Goal: Information Seeking & Learning: Check status

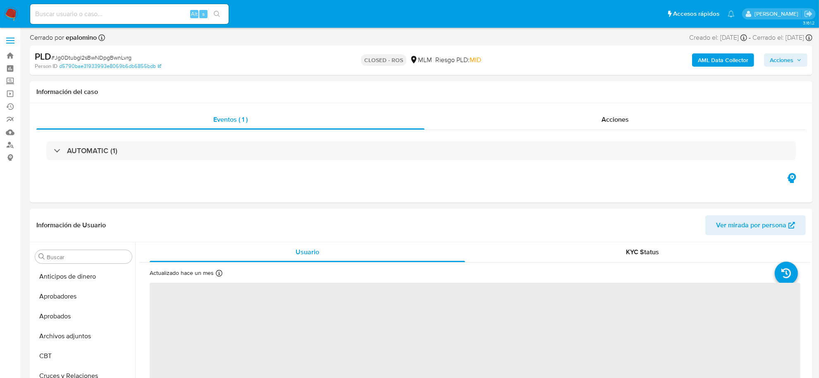
scroll to position [389, 0]
select select "10"
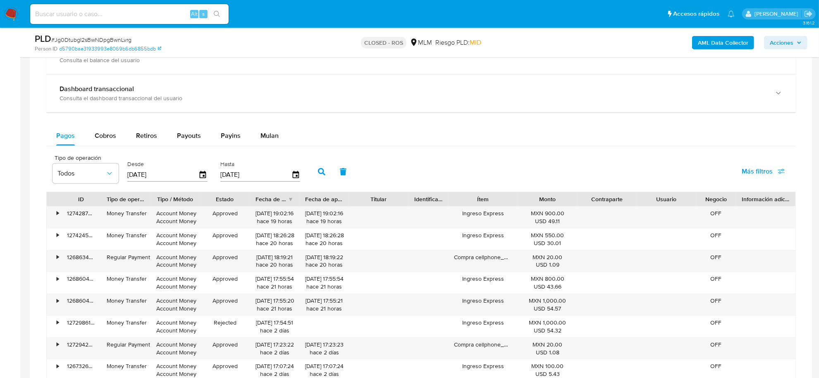
scroll to position [672, 0]
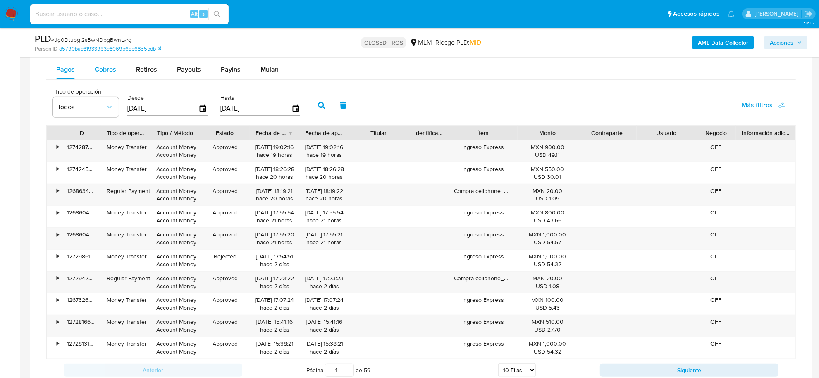
click at [112, 74] on span "Cobros" at bounding box center [106, 70] width 22 height 10
select select "10"
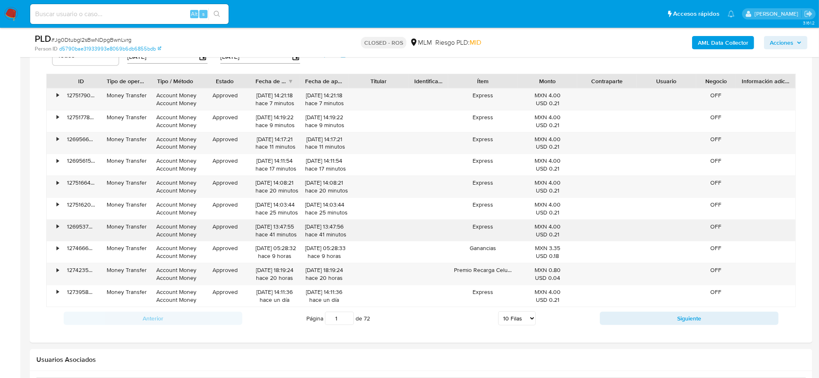
scroll to position [776, 0]
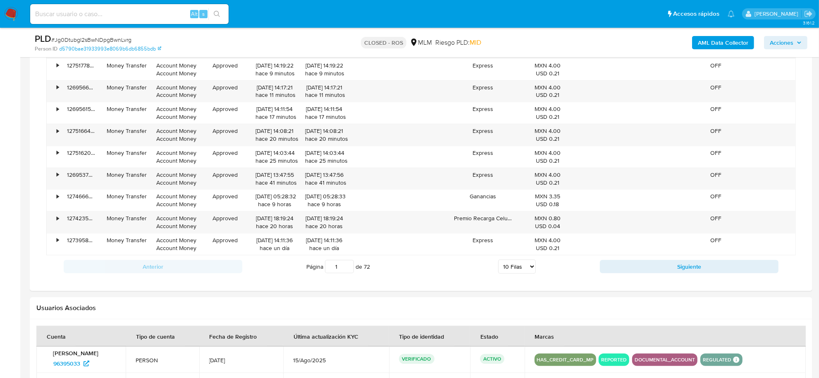
click at [698, 275] on div "Anterior Página 1 de 72 5 Filas 10 Filas 20 Filas 25 Filas 50 Filas 100 Filas S…" at bounding box center [421, 266] width 750 height 22
click at [697, 275] on div "Anterior Página 1 de 72 5 Filas 10 Filas 20 Filas 25 Filas 50 Filas 100 Filas S…" at bounding box center [421, 266] width 750 height 22
click at [694, 272] on button "Siguiente" at bounding box center [689, 266] width 179 height 13
type input "2"
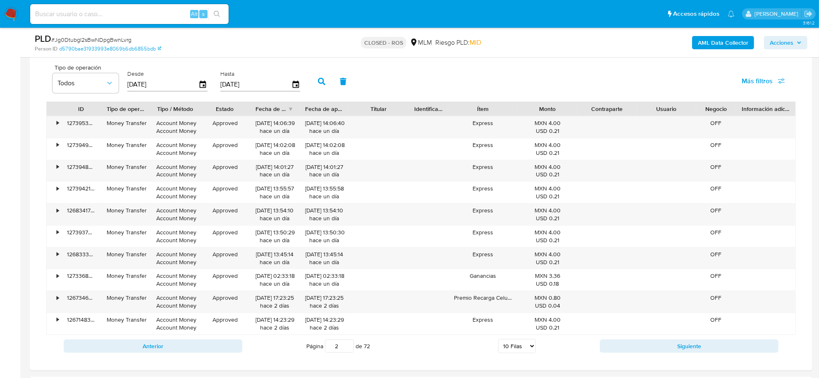
scroll to position [569, 0]
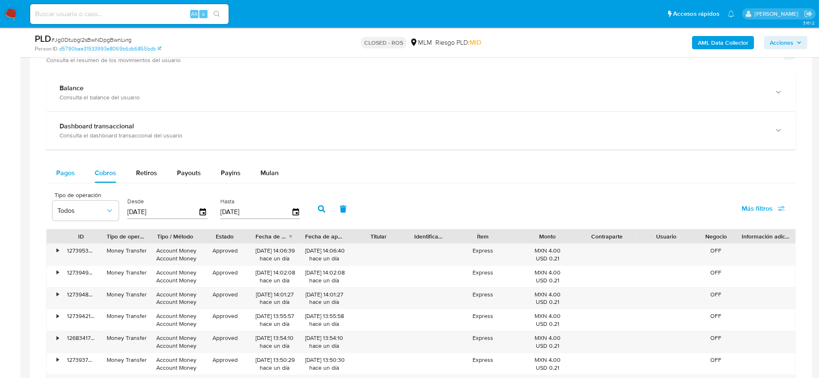
click at [63, 172] on span "Pagos" at bounding box center [65, 173] width 19 height 10
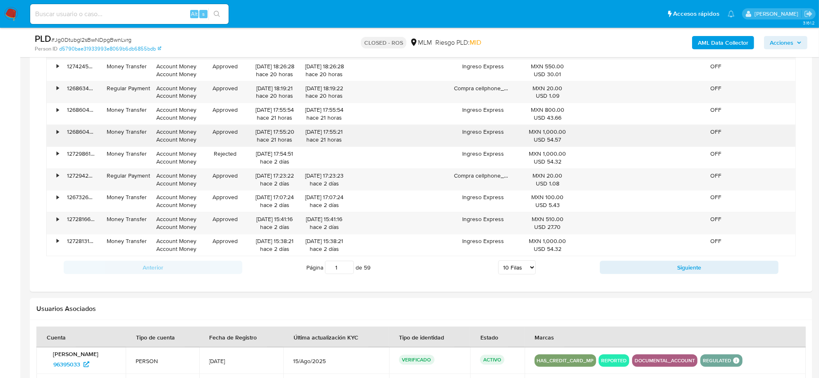
scroll to position [776, 0]
click at [692, 280] on div "Transaccionalidad Consulta el resumen de los movimientos del usuario Informació…" at bounding box center [421, 57] width 770 height 455
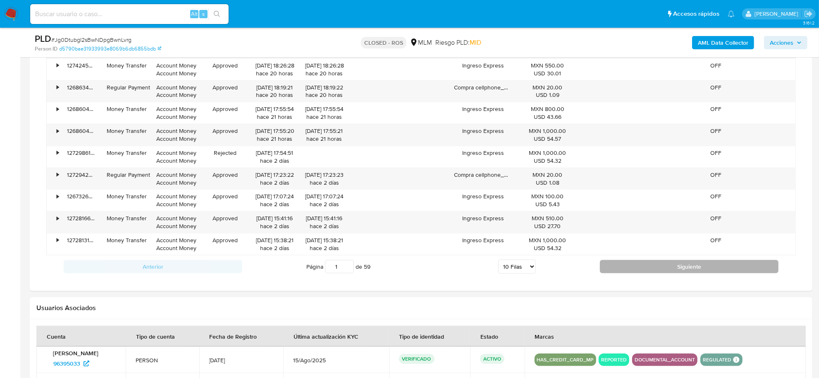
click at [689, 270] on button "Siguiente" at bounding box center [689, 266] width 179 height 13
type input "2"
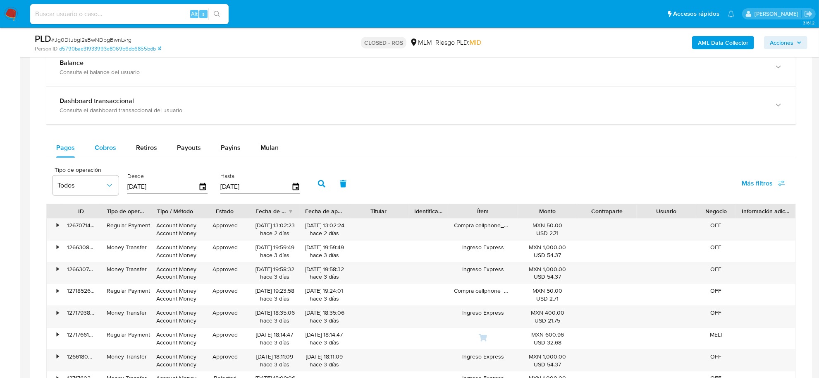
scroll to position [569, 0]
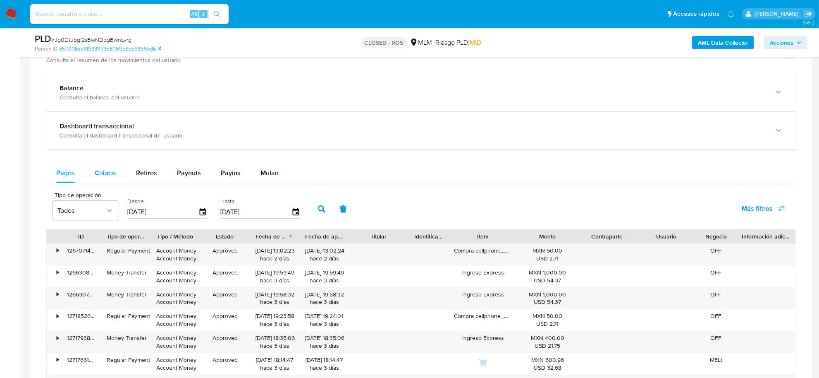
click at [93, 169] on button "Cobros" at bounding box center [105, 173] width 41 height 20
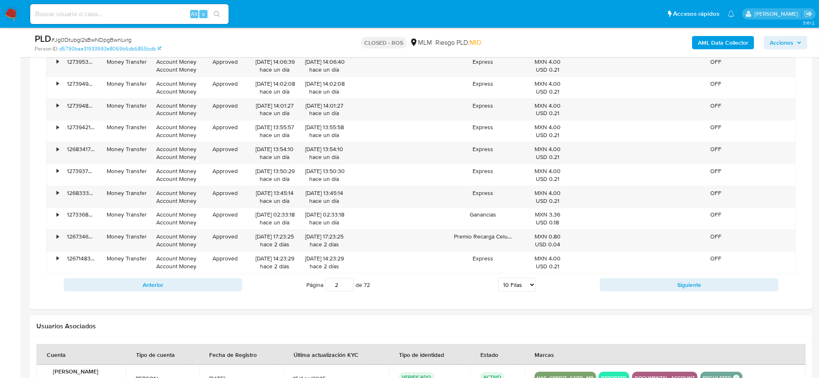
scroll to position [776, 0]
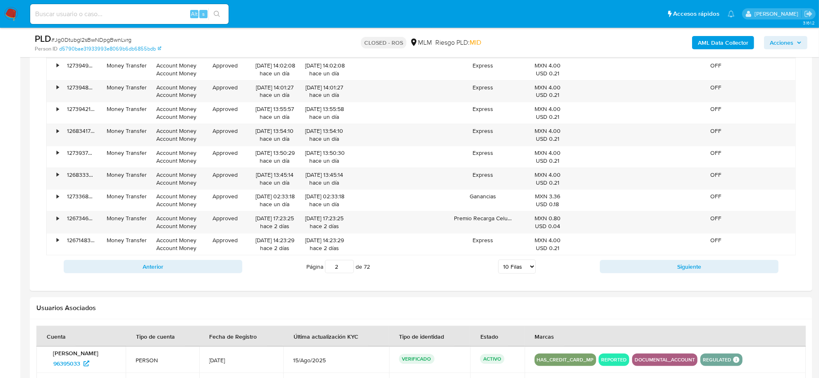
click at [524, 267] on select "5 Filas 10 Filas 20 Filas 25 Filas 50 Filas 100 Filas" at bounding box center [517, 266] width 38 height 14
select select "100"
click at [498, 261] on select "5 Filas 10 Filas 20 Filas 25 Filas 50 Filas 100 Filas" at bounding box center [517, 266] width 38 height 14
type input "1"
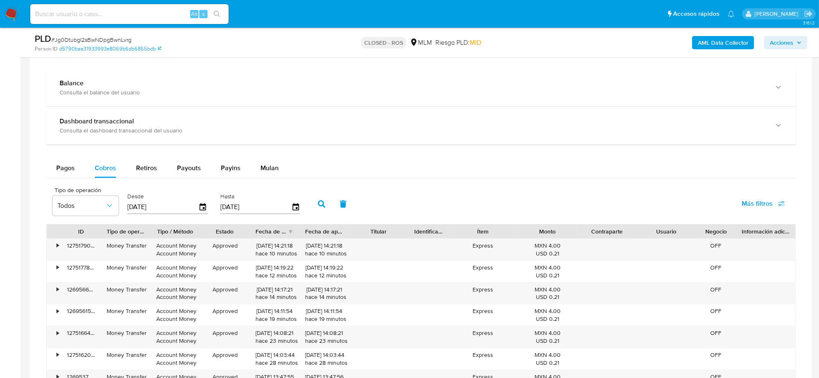
scroll to position [465, 0]
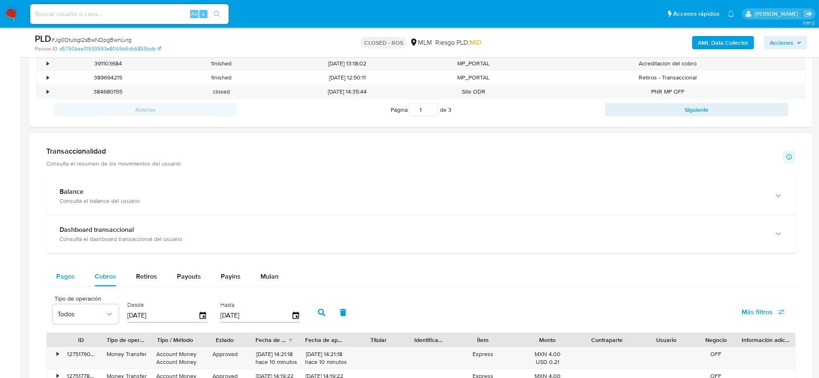
click at [62, 278] on span "Pagos" at bounding box center [65, 276] width 19 height 10
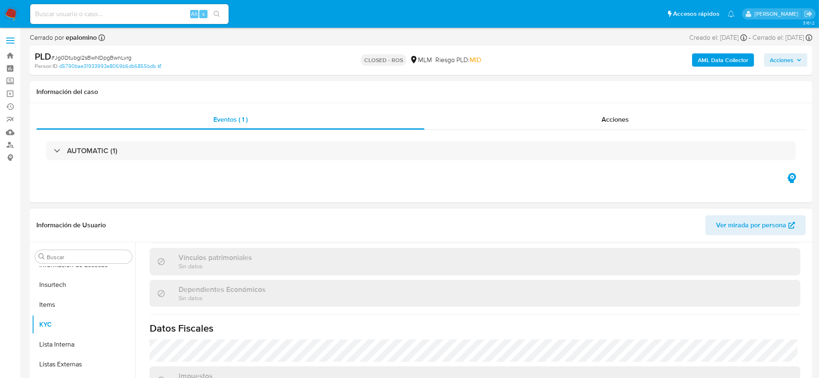
scroll to position [503, 0]
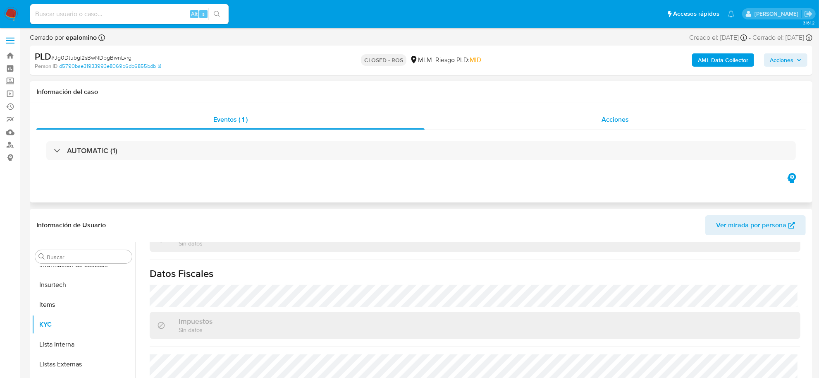
click at [598, 124] on div "Acciones" at bounding box center [615, 120] width 381 height 20
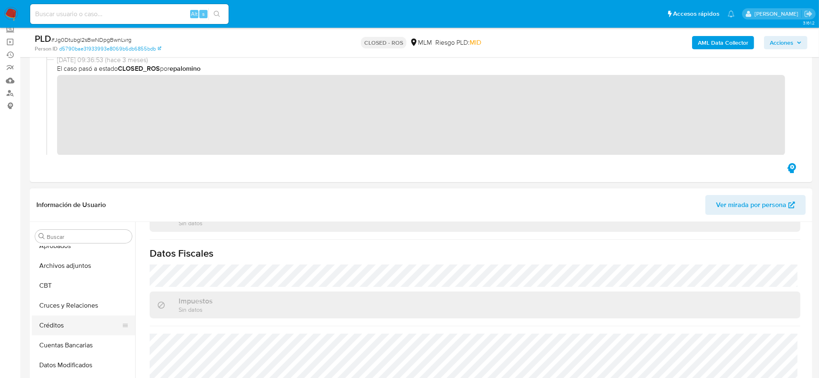
scroll to position [0, 0]
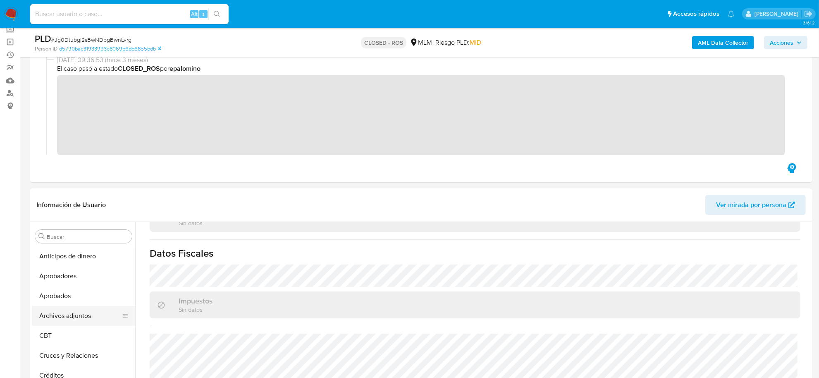
click at [75, 317] on button "Archivos adjuntos" at bounding box center [80, 316] width 97 height 20
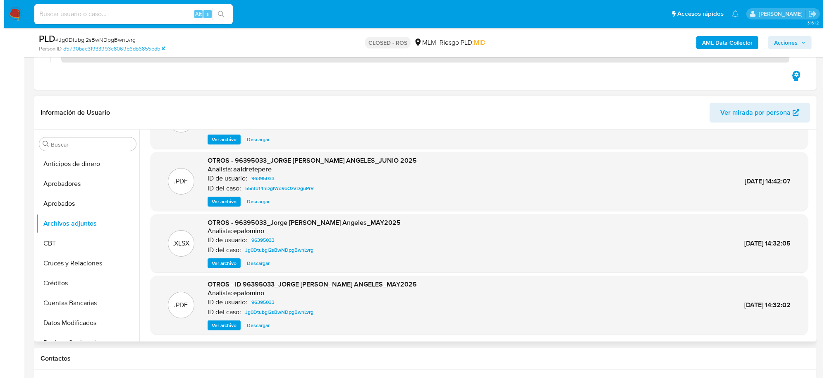
scroll to position [155, 0]
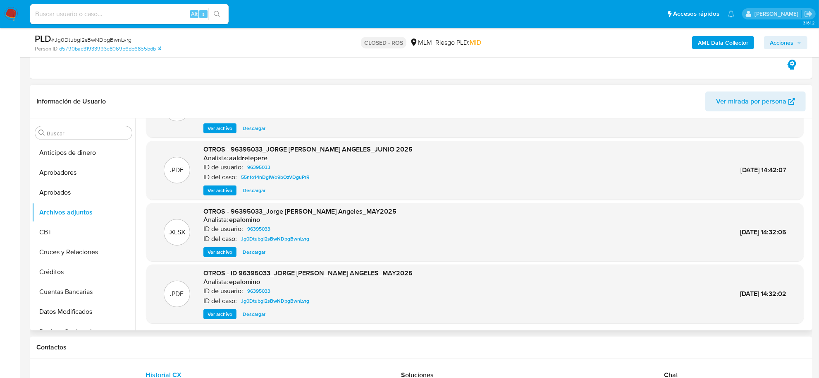
click at [212, 315] on span "Ver archivo" at bounding box center [220, 314] width 25 height 8
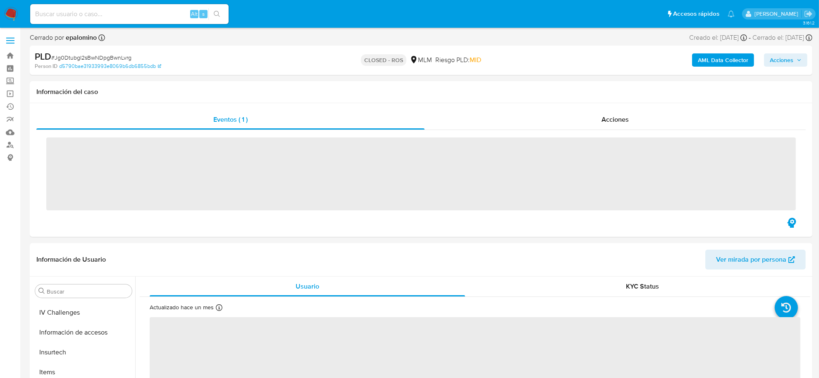
scroll to position [389, 0]
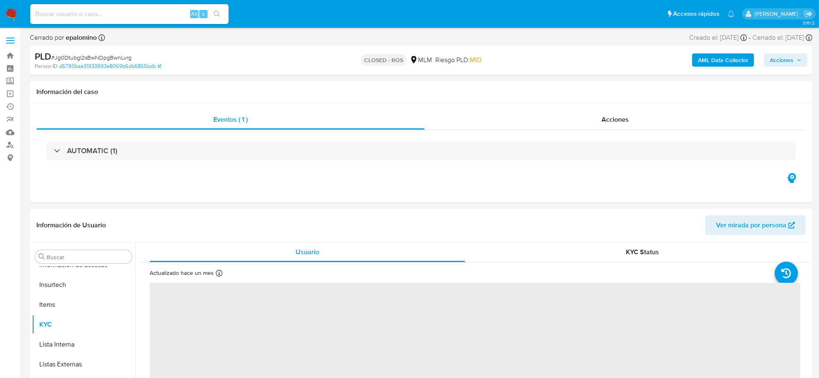
select select "10"
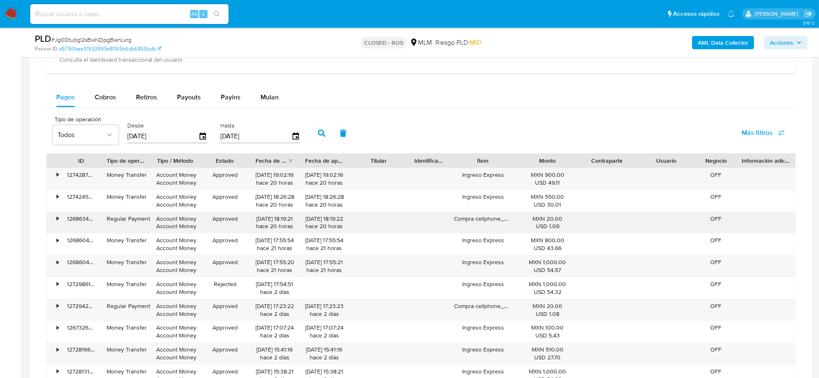
scroll to position [672, 0]
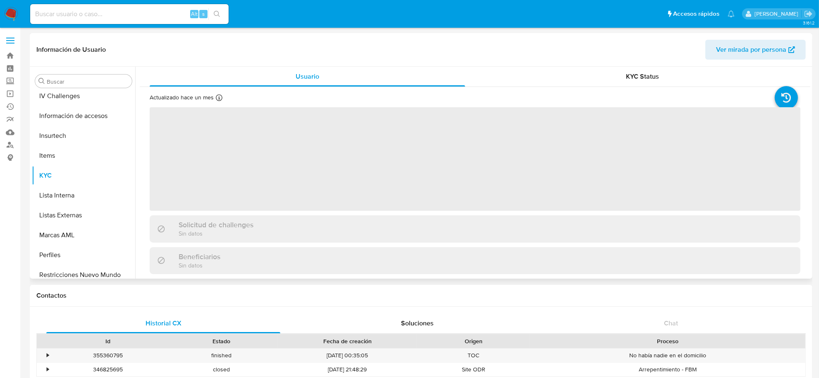
scroll to position [389, 0]
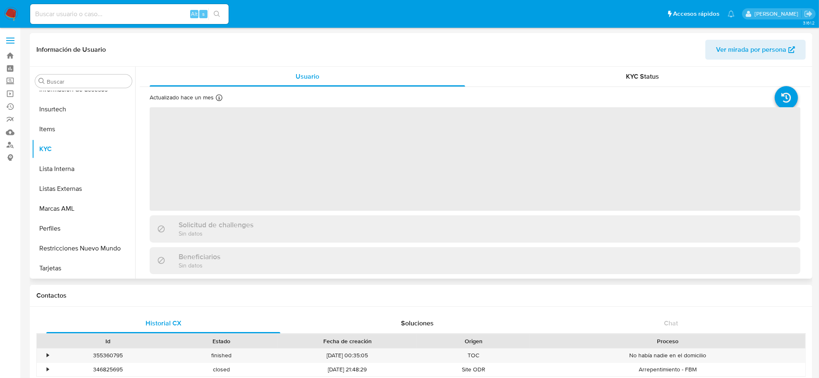
select select "10"
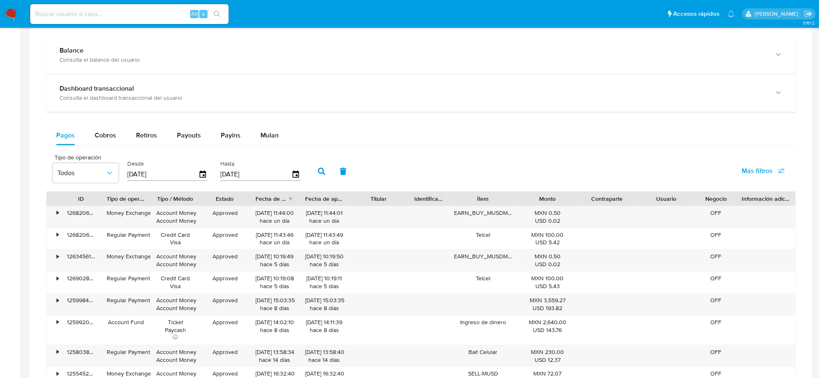
scroll to position [416, 0]
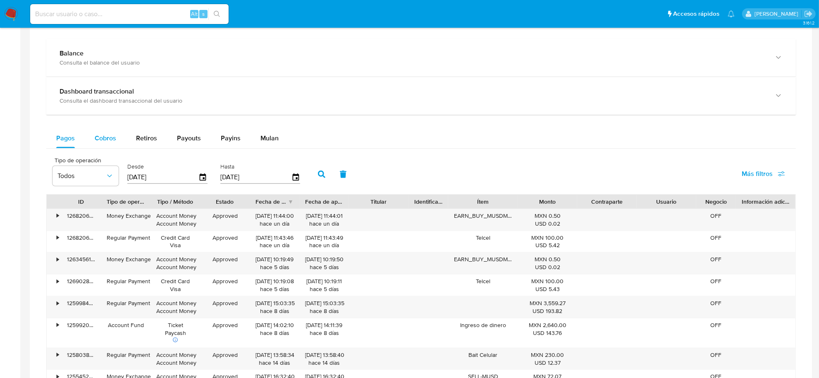
click at [108, 144] on div "Cobros" at bounding box center [106, 138] width 22 height 20
select select "10"
